Goal: Information Seeking & Learning: Check status

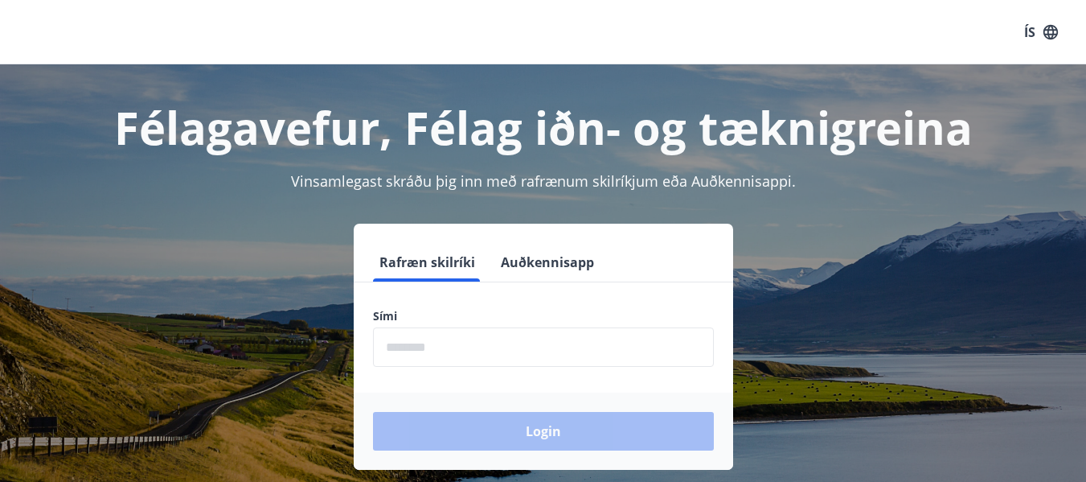
click at [448, 346] on input "phone" at bounding box center [543, 346] width 341 height 39
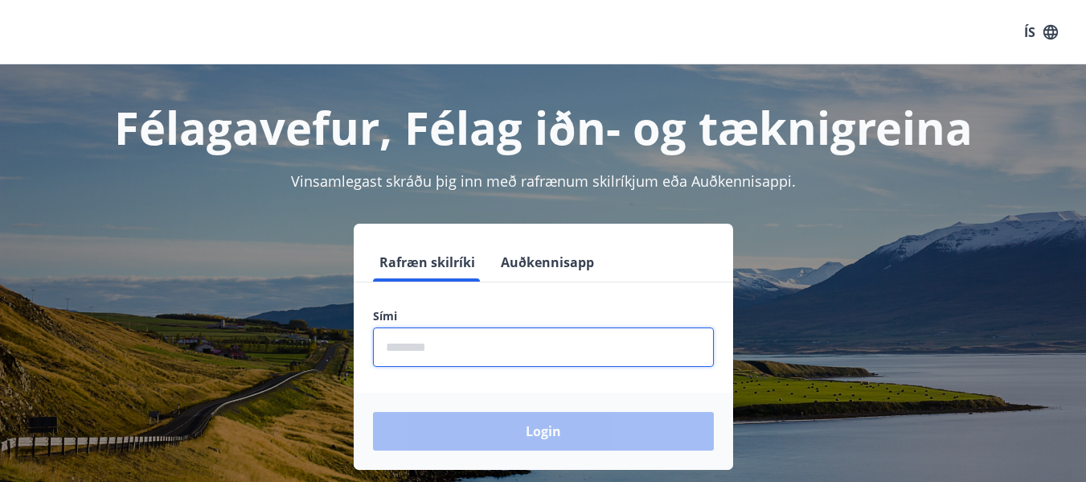
type input "********"
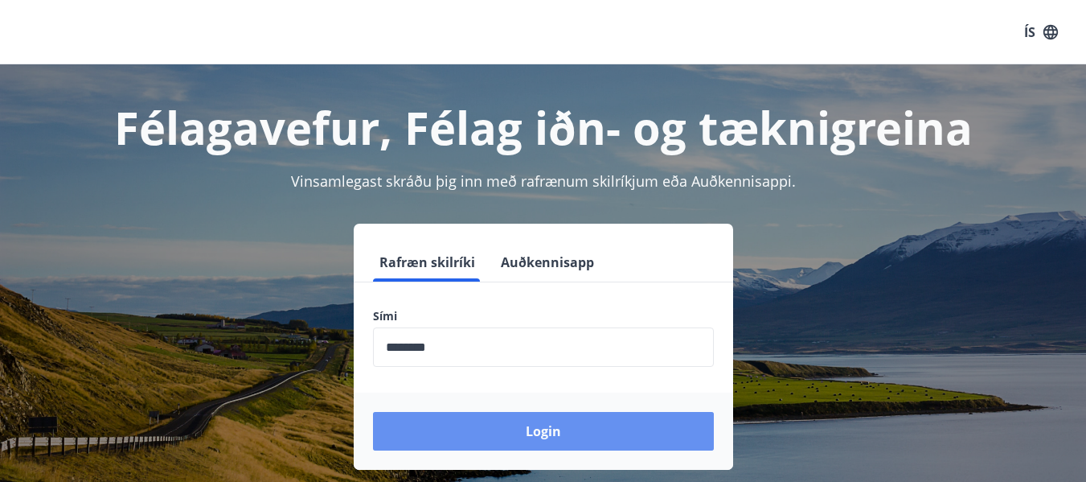
drag, startPoint x: 480, startPoint y: 430, endPoint x: 490, endPoint y: 425, distance: 11.5
click at [482, 429] on button "Login" at bounding box center [543, 431] width 341 height 39
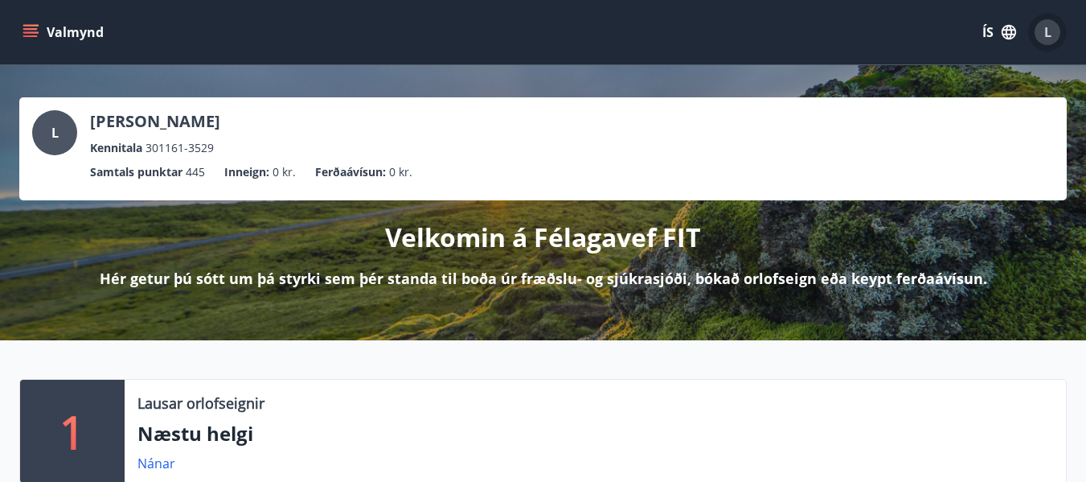
click at [1041, 31] on div "L" at bounding box center [1048, 32] width 26 height 26
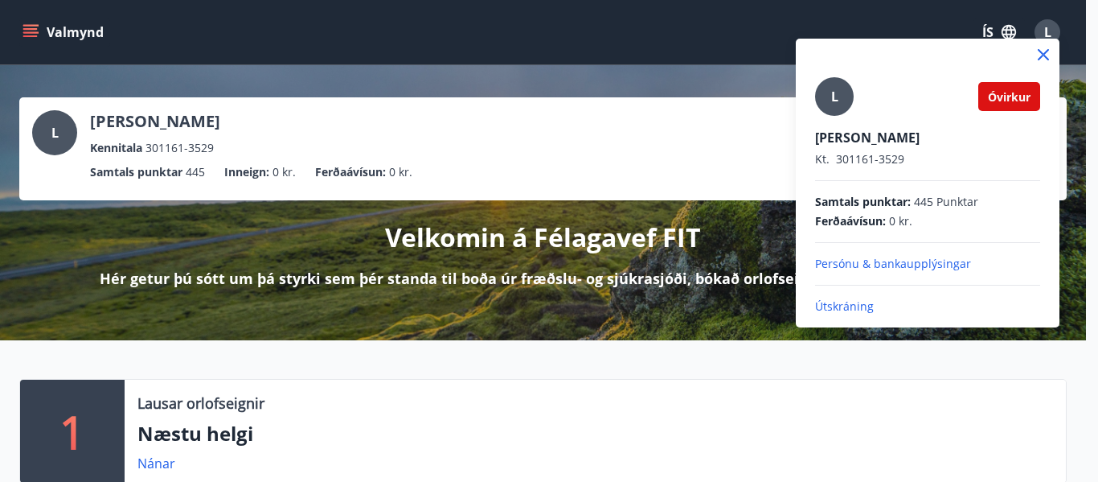
click at [904, 264] on p "Persónu & bankaupplýsingar" at bounding box center [927, 264] width 225 height 16
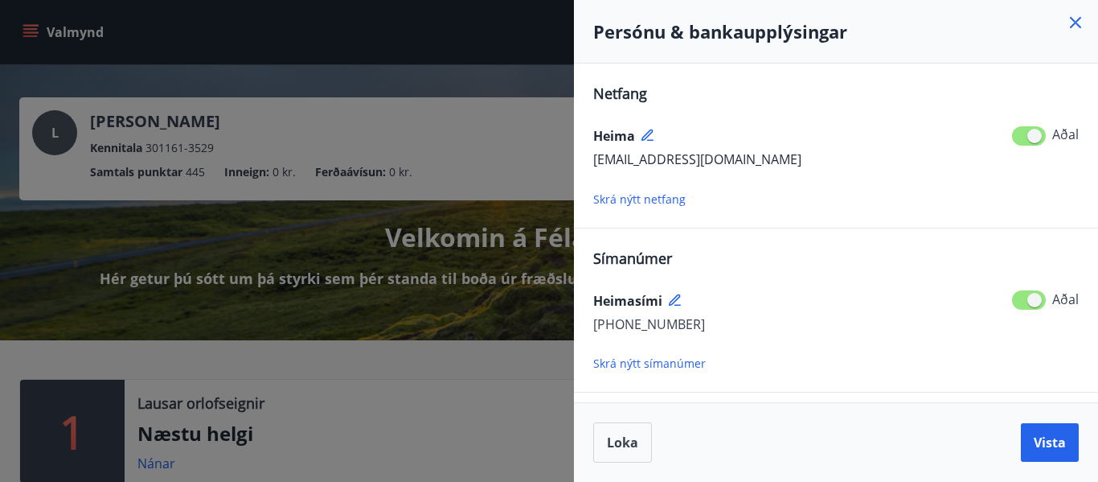
click at [470, 51] on div at bounding box center [549, 241] width 1098 height 482
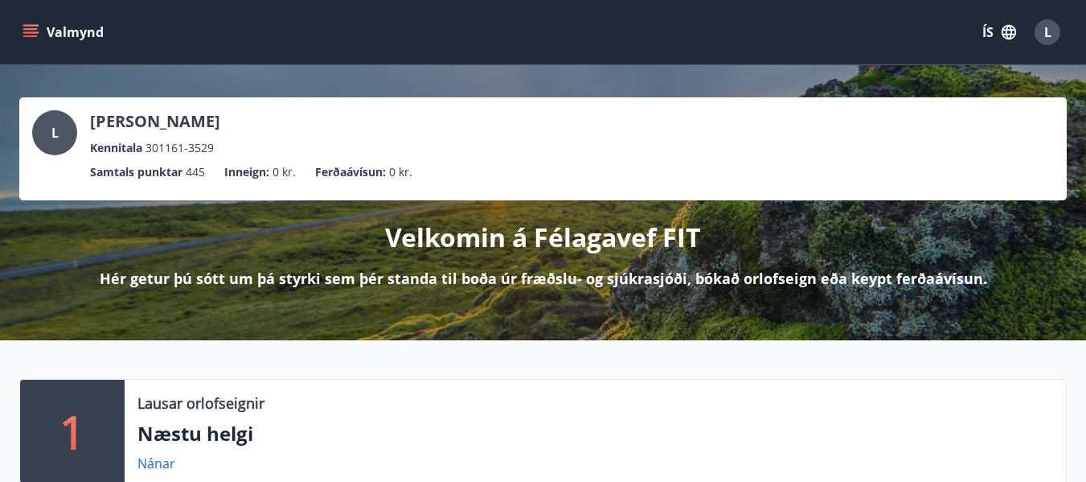
click at [38, 29] on icon "menu" at bounding box center [31, 32] width 16 height 16
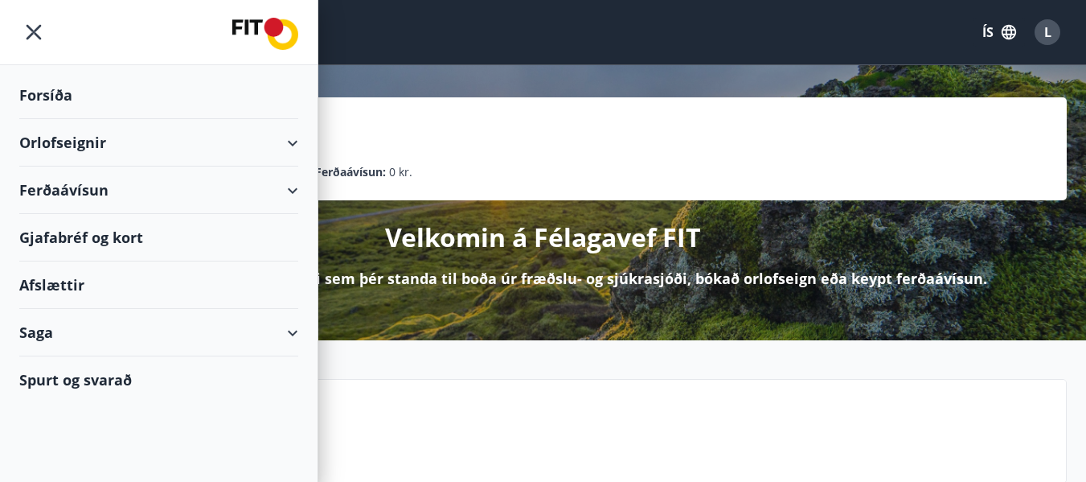
click at [61, 139] on div "Orlofseignir" at bounding box center [158, 142] width 279 height 47
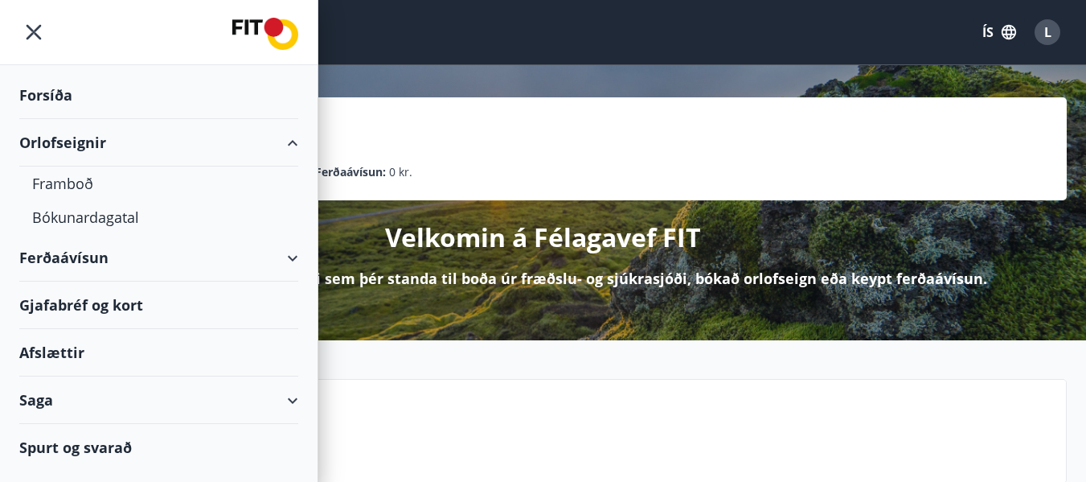
click at [78, 350] on div "Afslættir" at bounding box center [158, 352] width 279 height 47
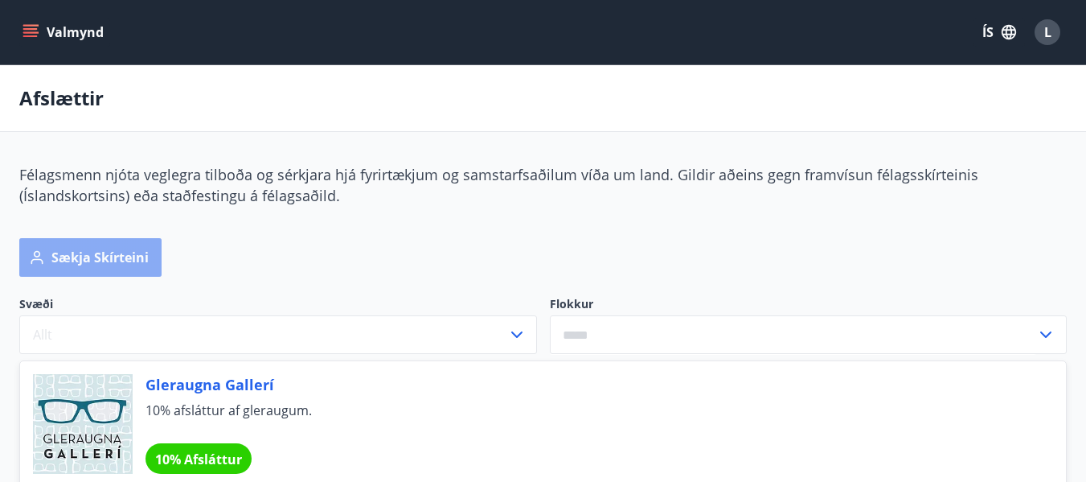
click at [149, 256] on button "Sækja skírteini" at bounding box center [90, 257] width 142 height 39
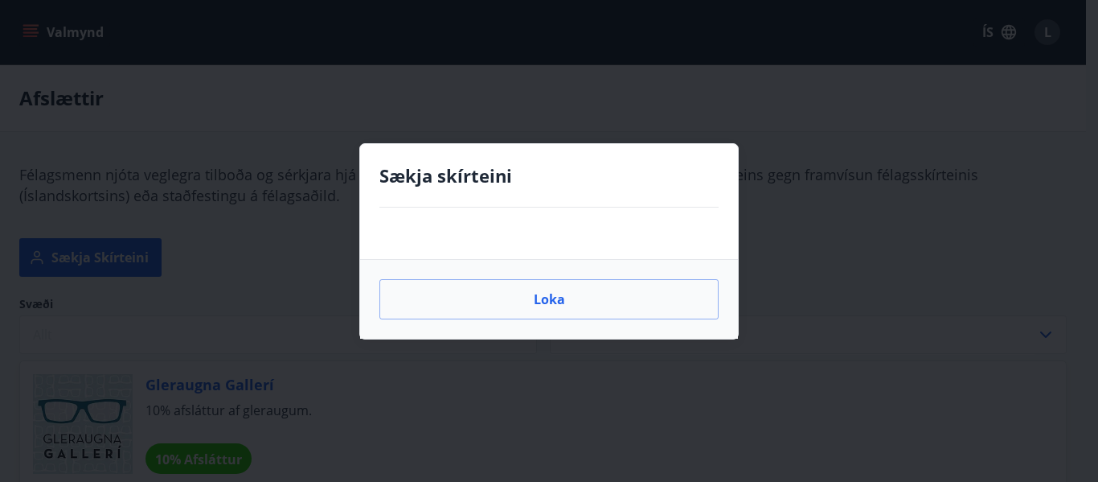
click at [479, 178] on h4 "Sækja skírteini" at bounding box center [548, 175] width 339 height 24
click at [458, 225] on div at bounding box center [549, 232] width 378 height 51
drag, startPoint x: 549, startPoint y: 301, endPoint x: 368, endPoint y: 294, distance: 181.0
click at [548, 301] on button "Loka" at bounding box center [548, 299] width 339 height 40
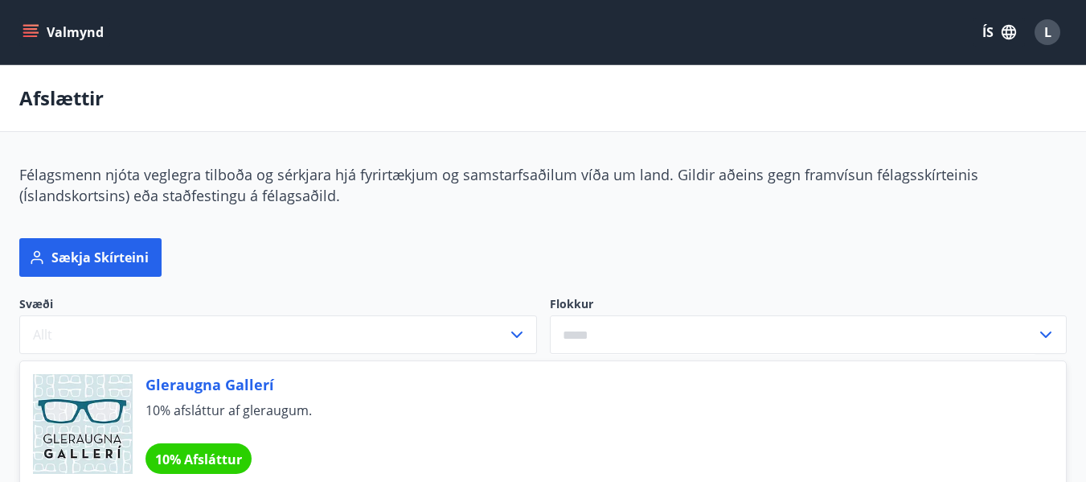
click at [35, 26] on icon "menu" at bounding box center [32, 26] width 18 height 2
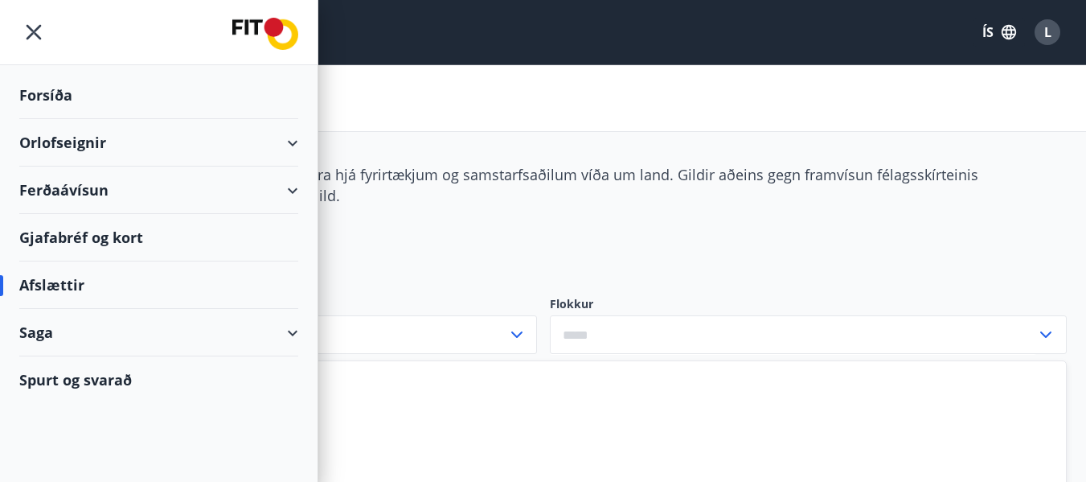
click at [42, 333] on div "Saga" at bounding box center [158, 332] width 279 height 47
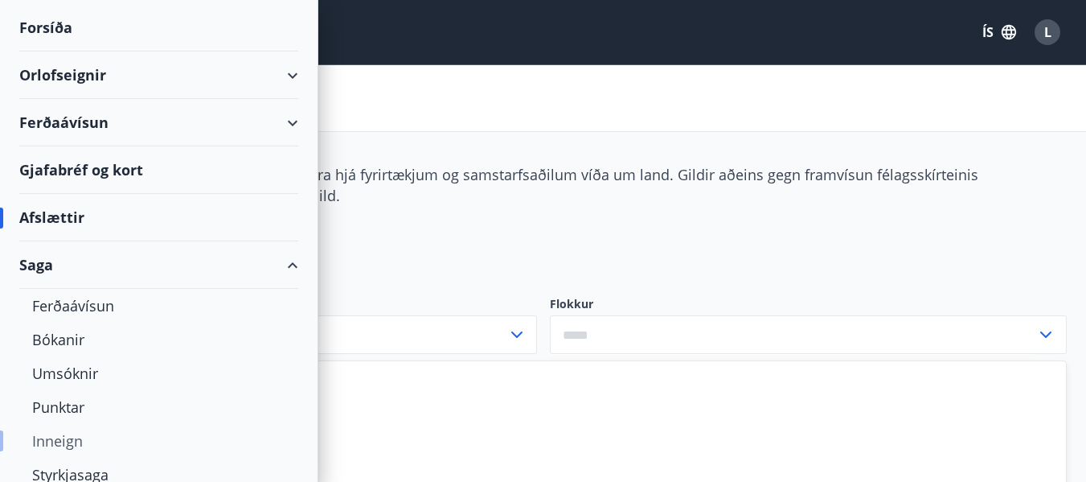
scroll to position [158, 0]
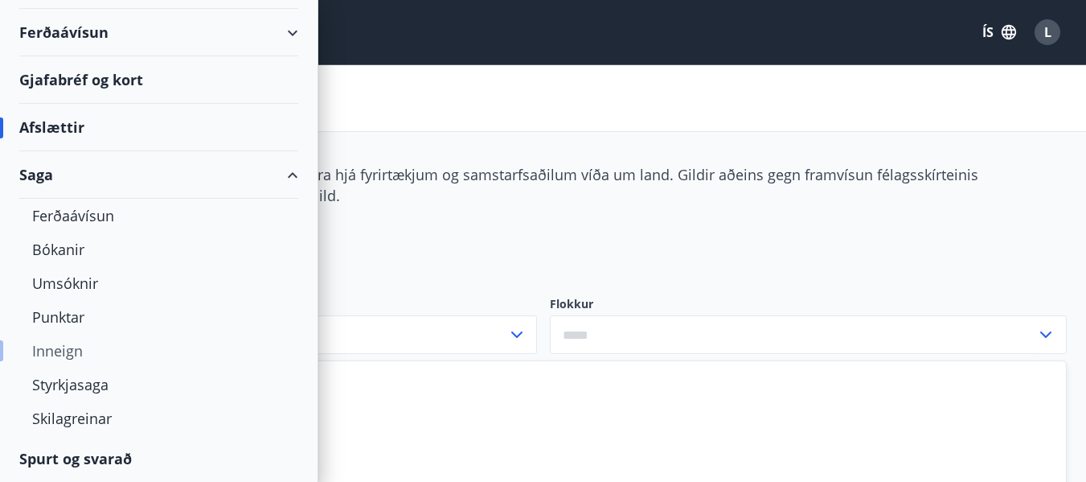
click at [72, 349] on div "Inneign" at bounding box center [158, 351] width 253 height 34
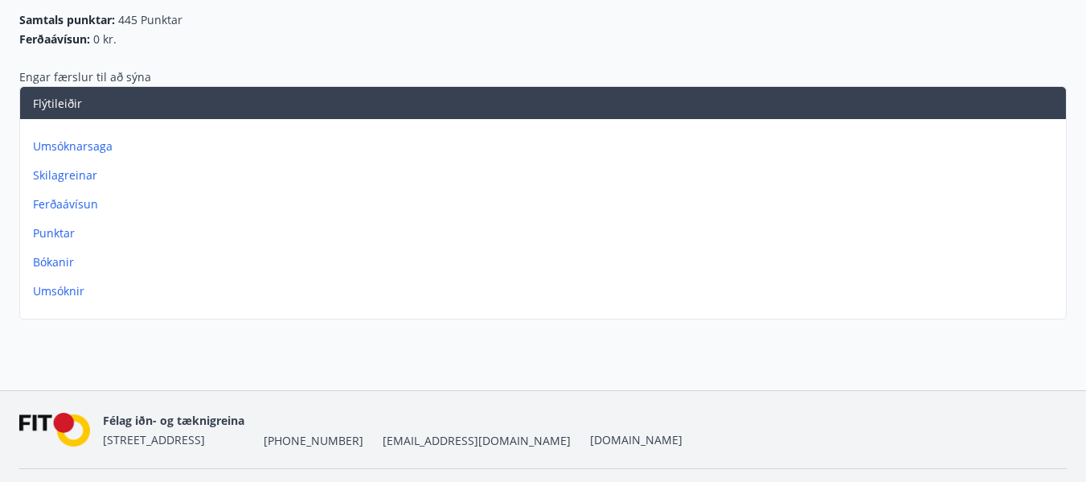
scroll to position [228, 0]
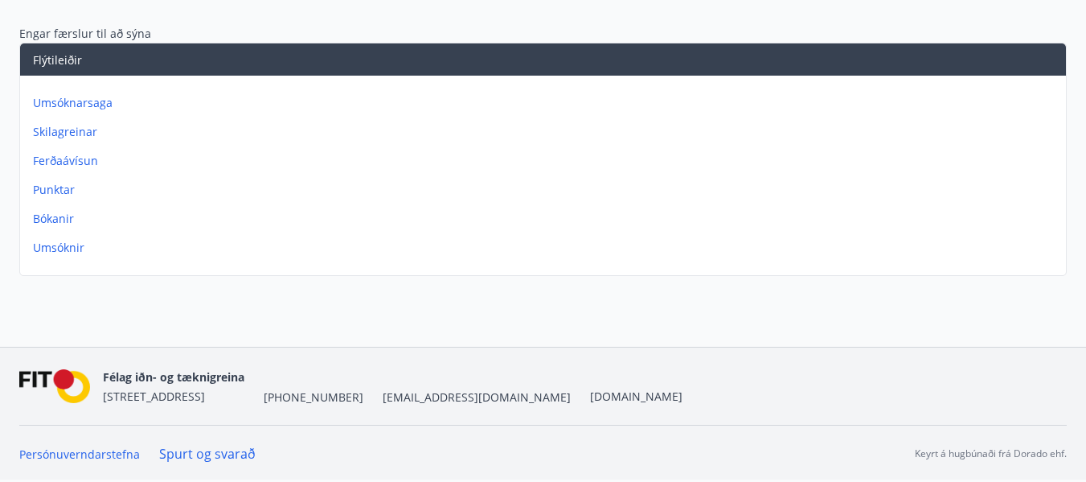
click at [80, 130] on p "Skilagreinar" at bounding box center [546, 132] width 1027 height 16
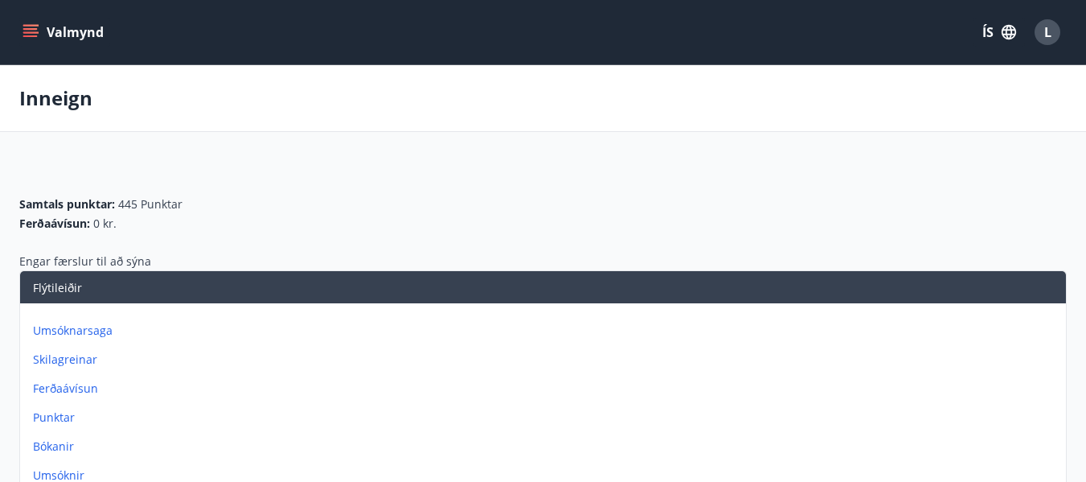
click at [33, 25] on button "Valmynd" at bounding box center [64, 32] width 91 height 29
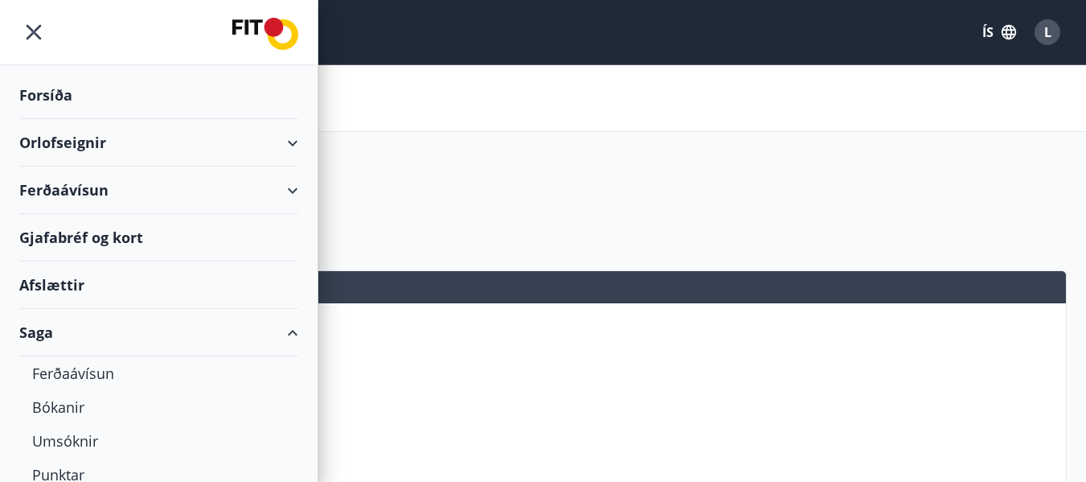
click at [49, 91] on div "Forsíða" at bounding box center [158, 95] width 279 height 47
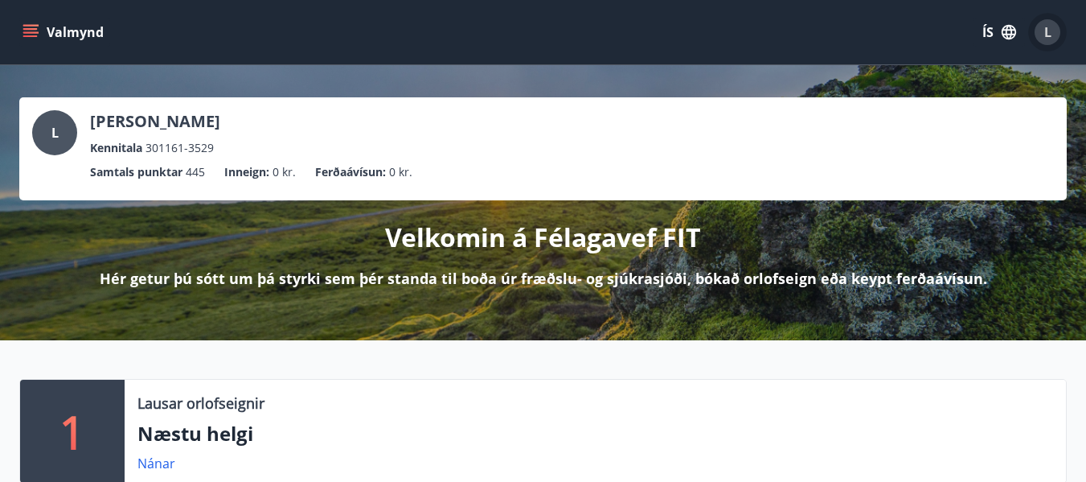
click at [1052, 28] on div "L" at bounding box center [1048, 32] width 26 height 26
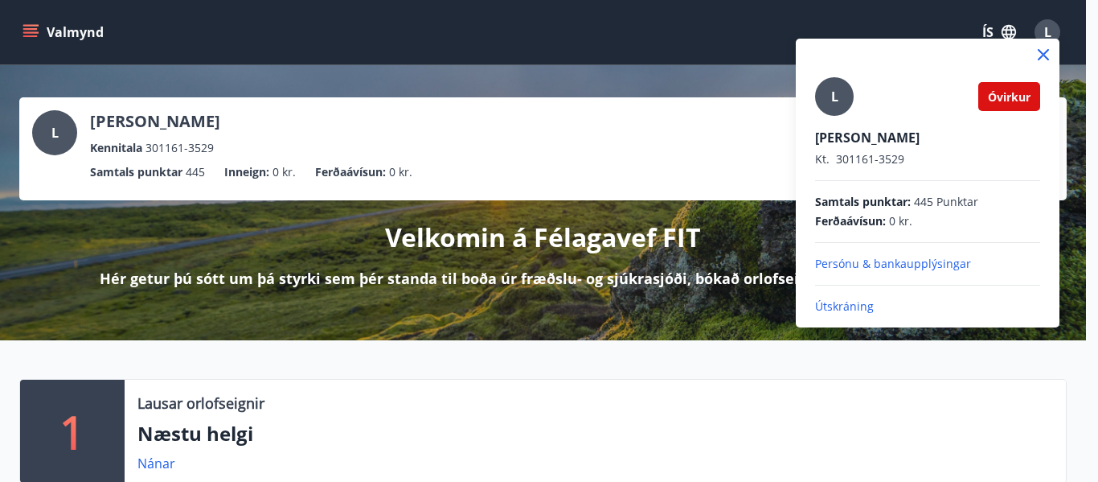
drag, startPoint x: 1017, startPoint y: 99, endPoint x: 991, endPoint y: 100, distance: 25.7
click at [1015, 100] on span "Óvirkur" at bounding box center [1009, 96] width 43 height 15
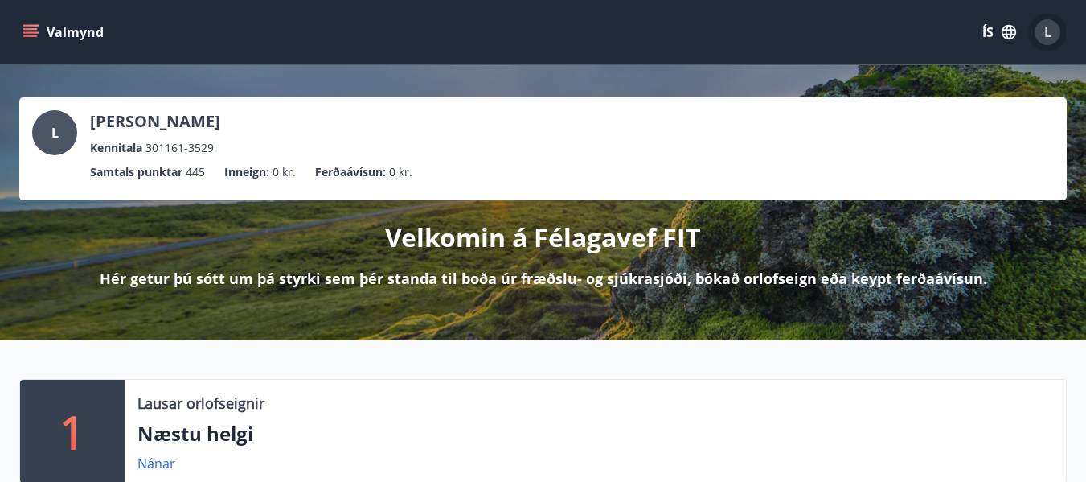
click at [1039, 31] on div "L" at bounding box center [1048, 32] width 26 height 26
